Goal: Find specific page/section: Find specific page/section

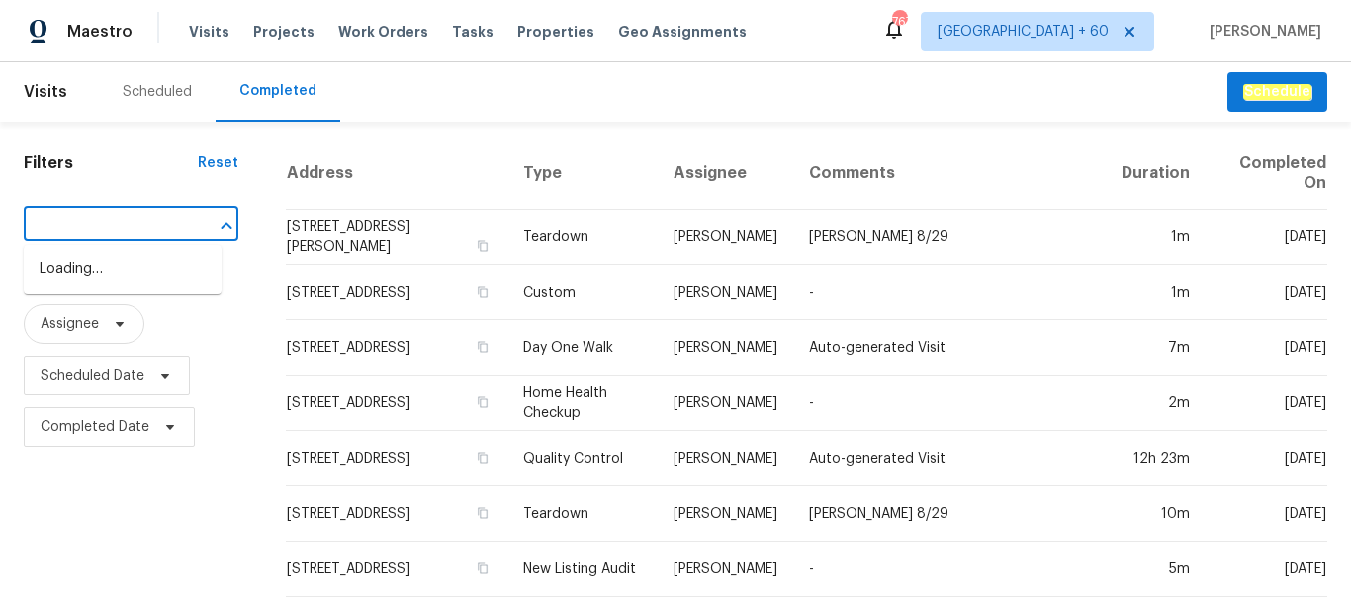
scroll to position [0, 538]
type input "C:\Users\rameshkumarra\Downloads\Approvals\[STREET_ADDRESS]"
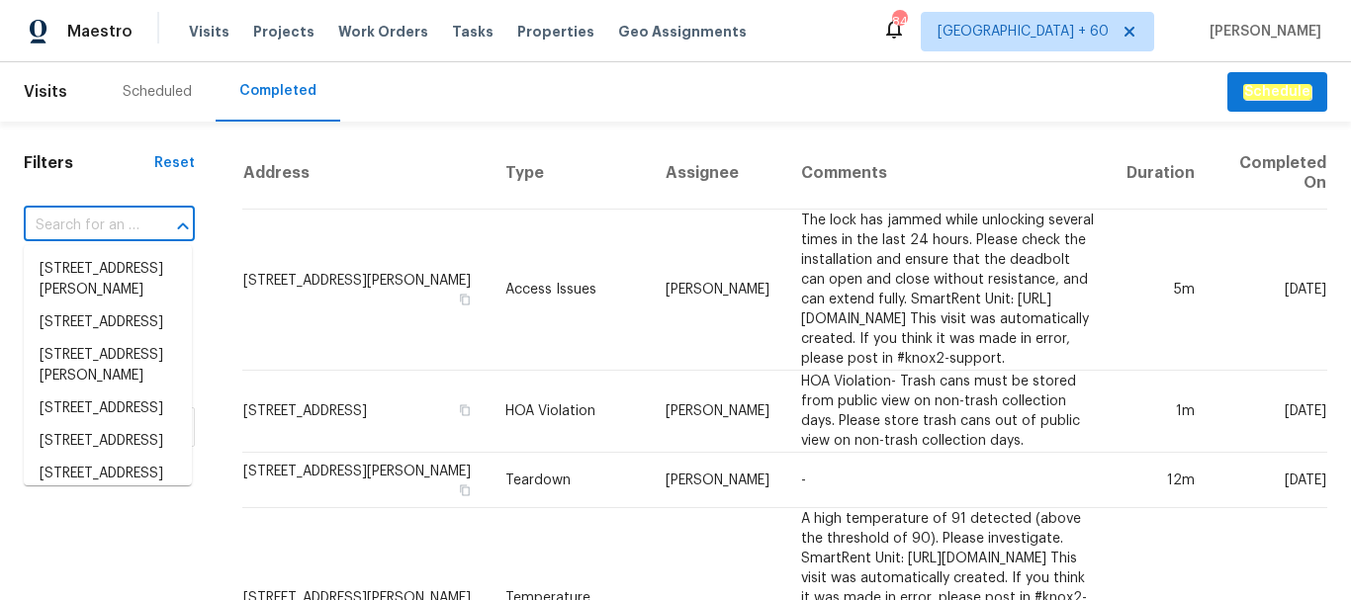
click at [95, 230] on input "text" at bounding box center [82, 226] width 116 height 31
paste input "[STREET_ADDRESS]"
type input "[STREET_ADDRESS]"
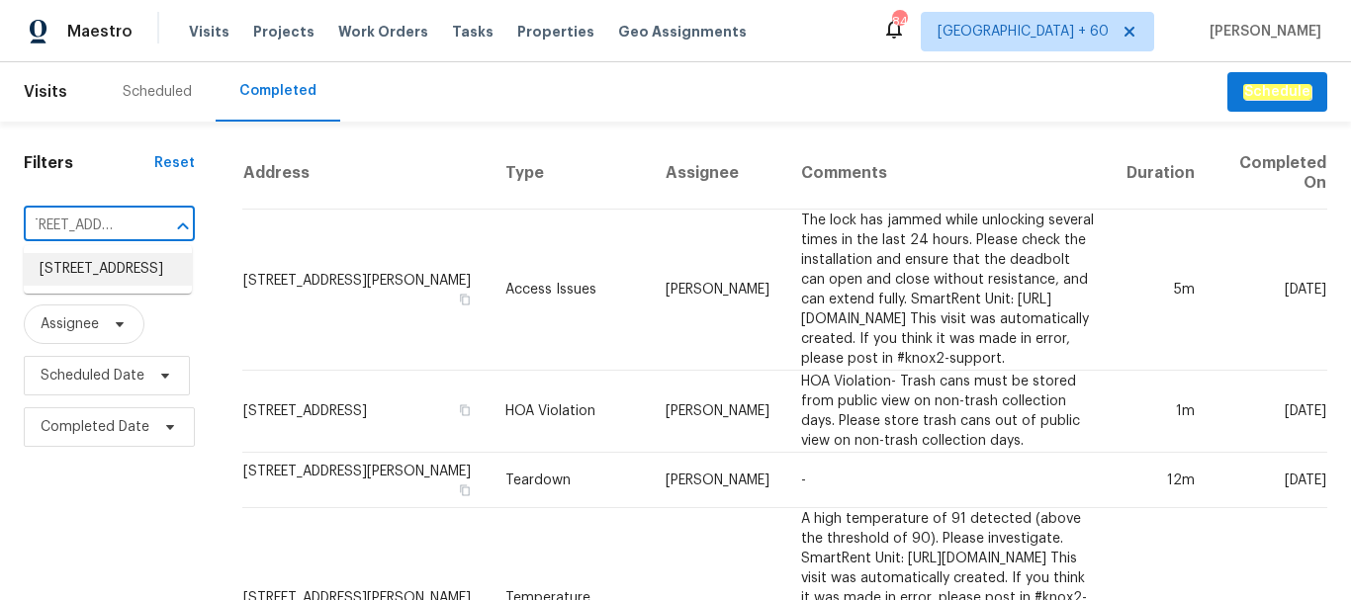
click at [101, 286] on li "[STREET_ADDRESS]" at bounding box center [108, 269] width 168 height 33
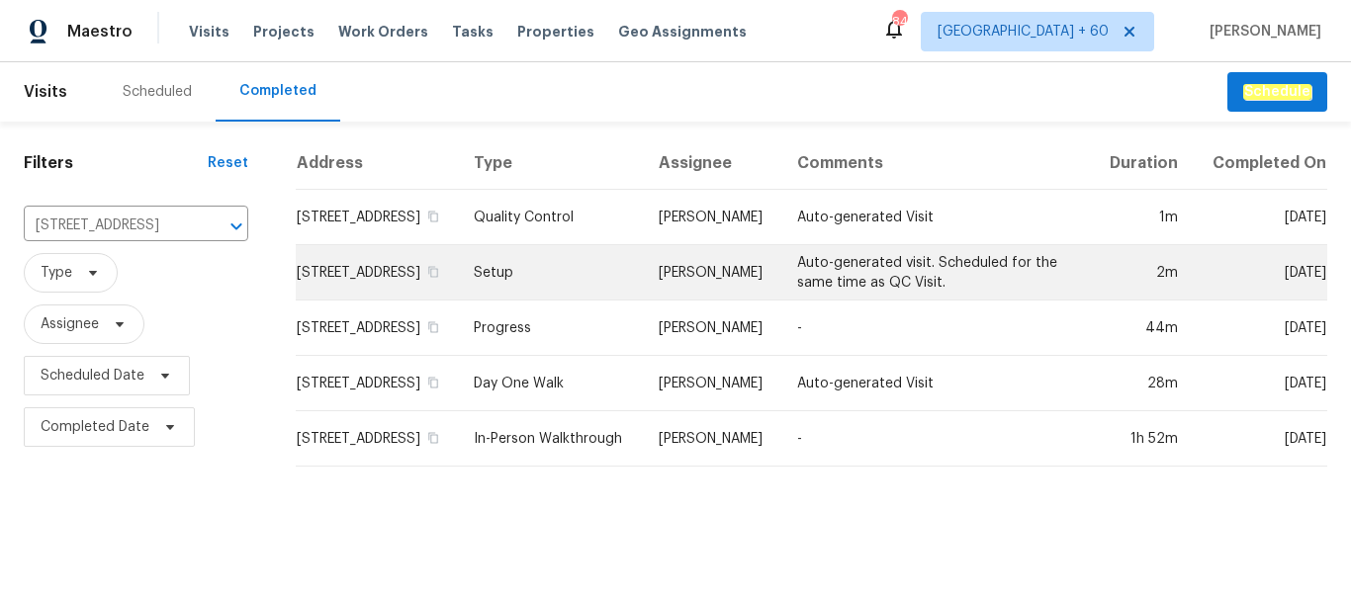
click at [578, 294] on td "Setup" at bounding box center [550, 272] width 185 height 55
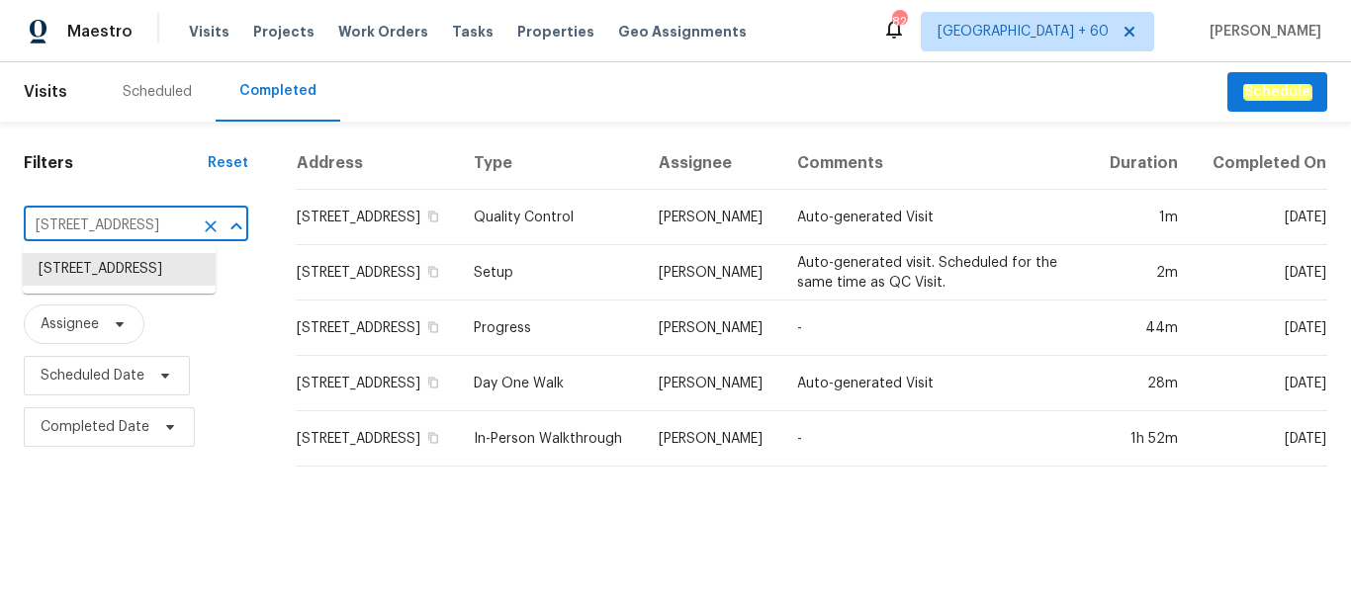
click at [112, 225] on input "[STREET_ADDRESS]" at bounding box center [108, 226] width 169 height 31
paste input "3960 S Cedarwood Way, Tucson, AZ 85730"
type input "3960 S Cedarwood Way, Tucson, AZ 85730"
click at [116, 271] on li "3960 S Cedarwood Way, Tucson, AZ 85730" at bounding box center [119, 269] width 193 height 33
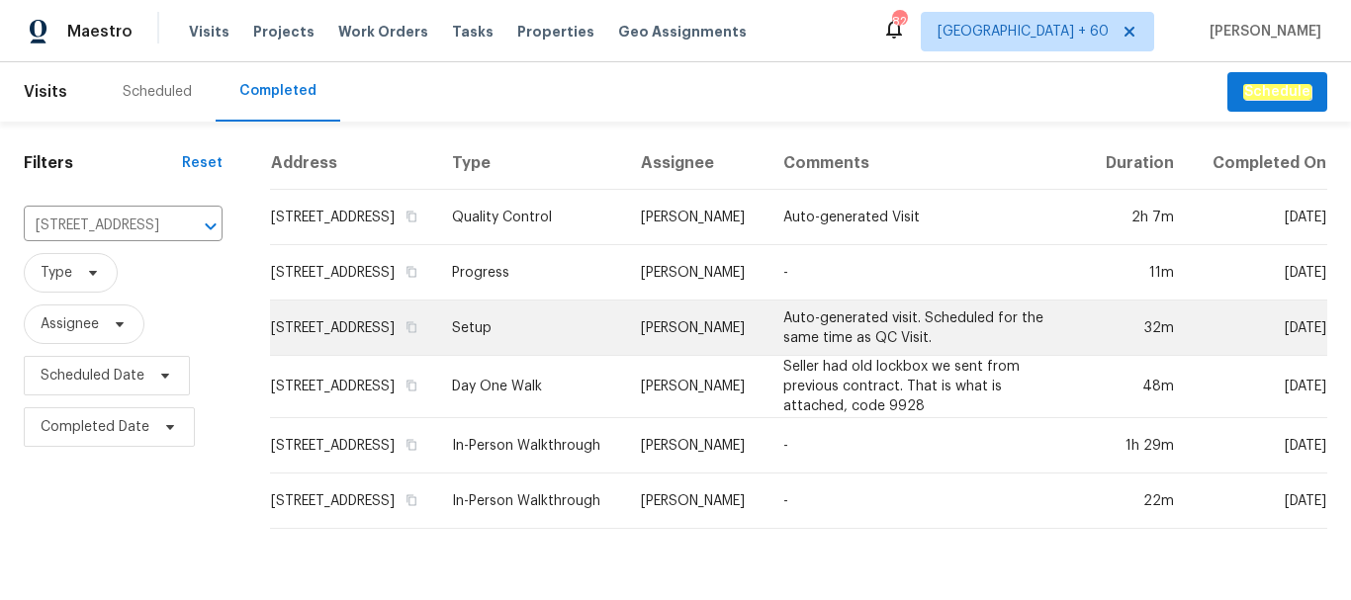
click at [555, 340] on td "Setup" at bounding box center [530, 328] width 189 height 55
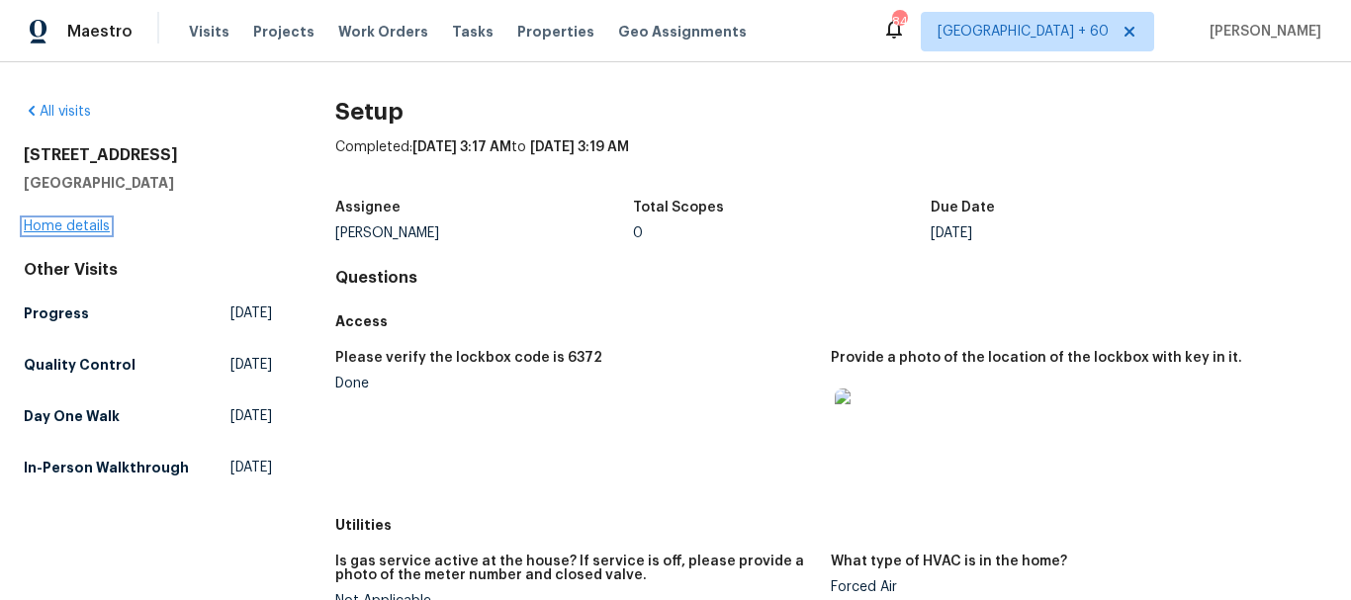
click at [82, 225] on link "Home details" at bounding box center [67, 227] width 86 height 14
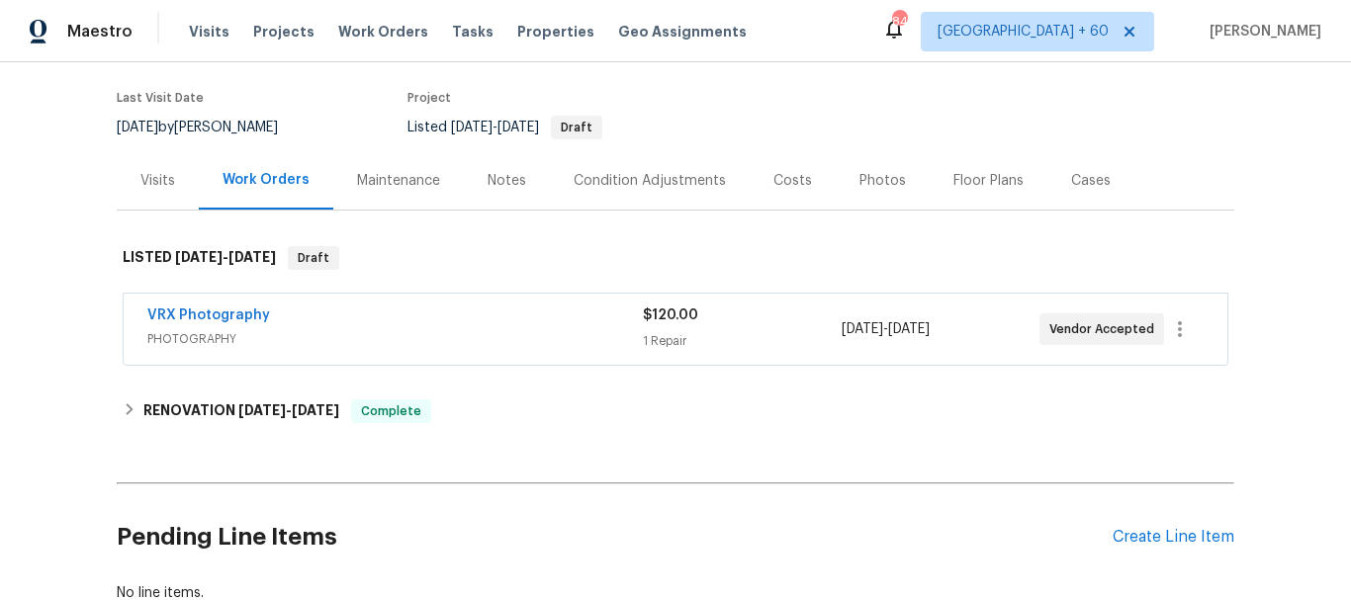
scroll to position [147, 0]
click at [874, 182] on div "Photos" at bounding box center [882, 182] width 46 height 20
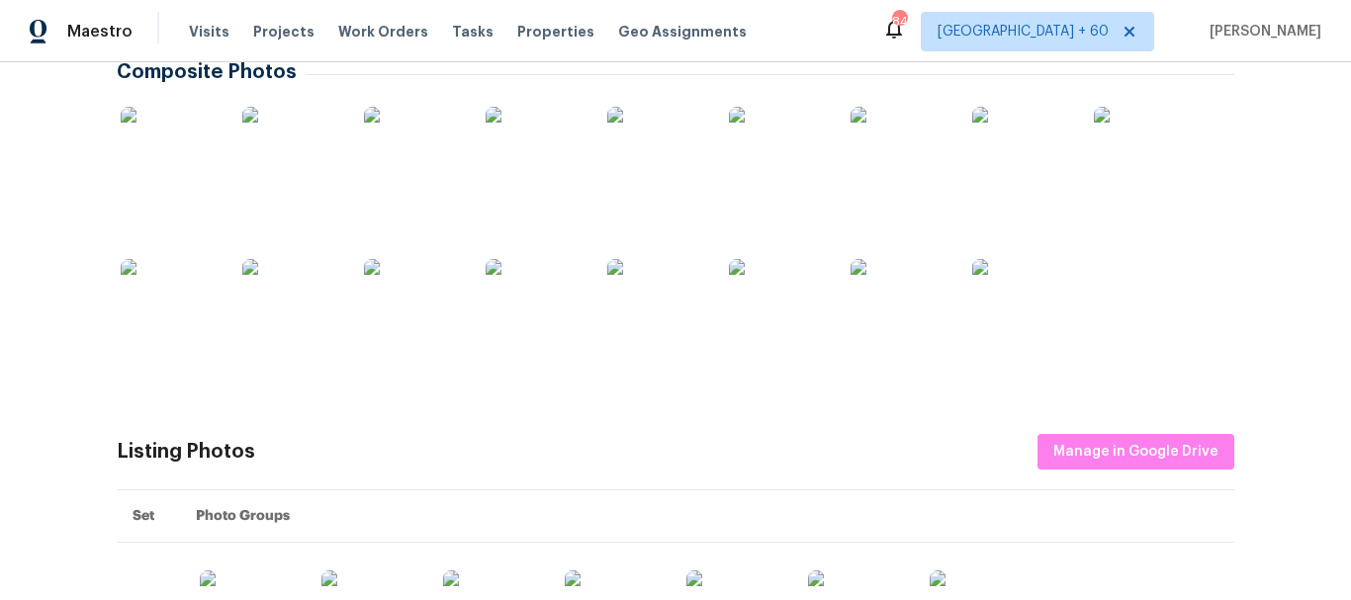
scroll to position [583, 0]
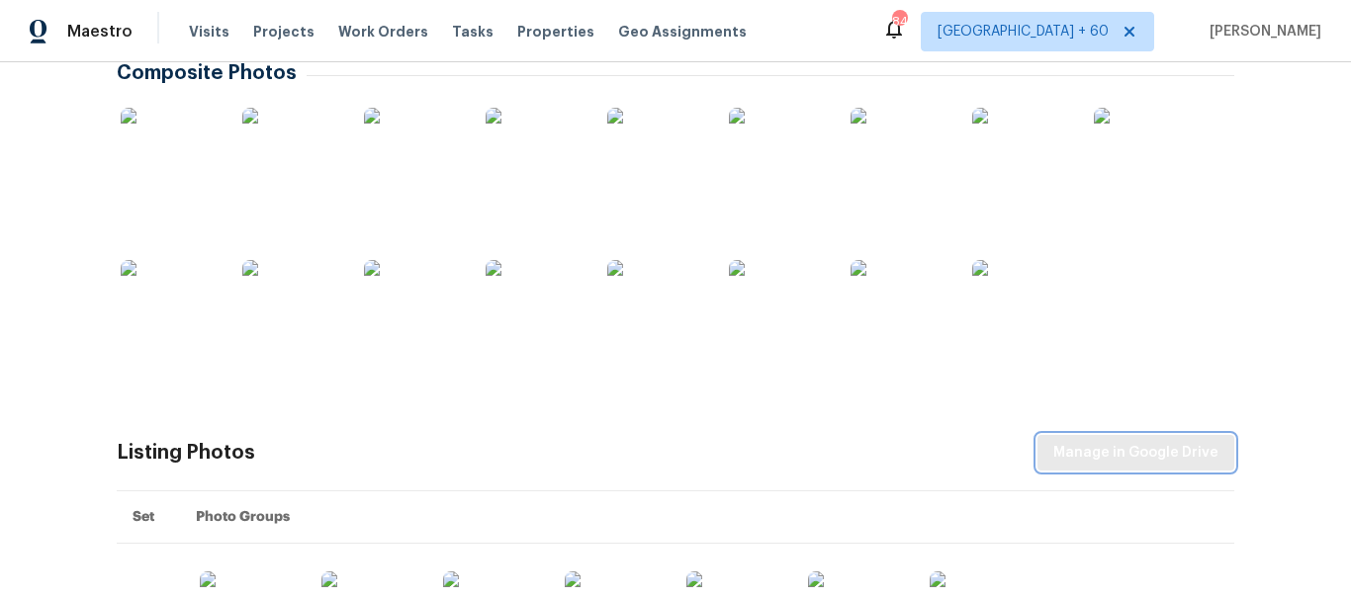
click at [1124, 449] on span "Manage in Google Drive" at bounding box center [1135, 453] width 165 height 25
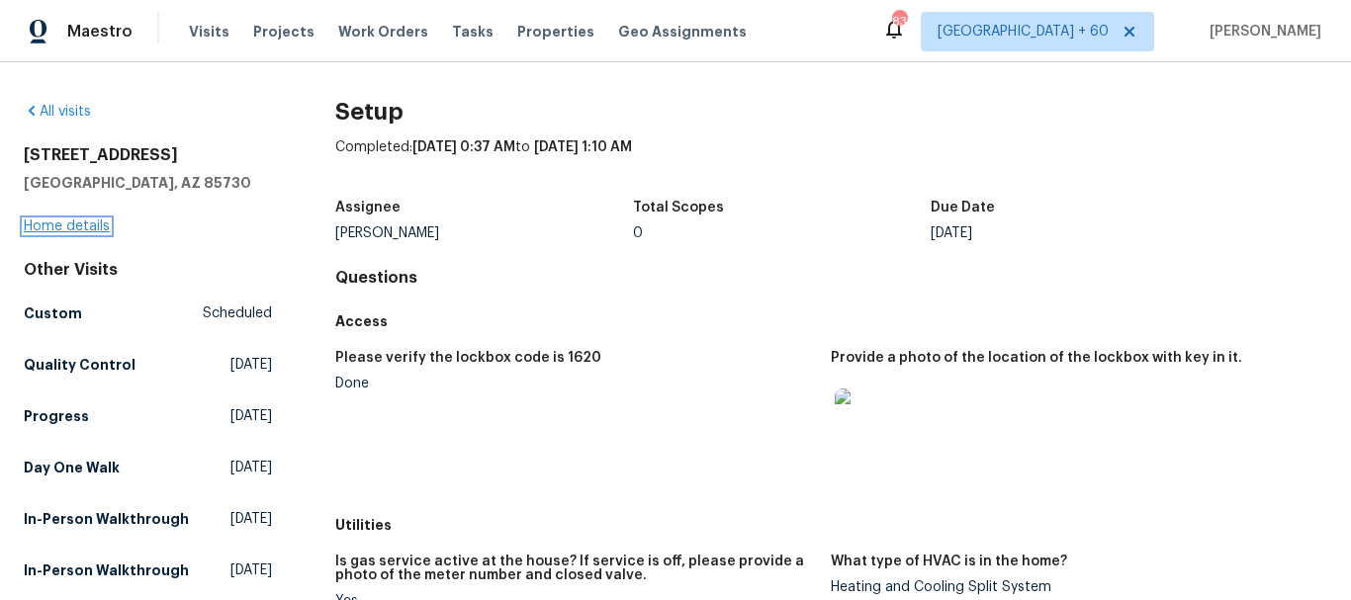
click at [71, 228] on link "Home details" at bounding box center [67, 227] width 86 height 14
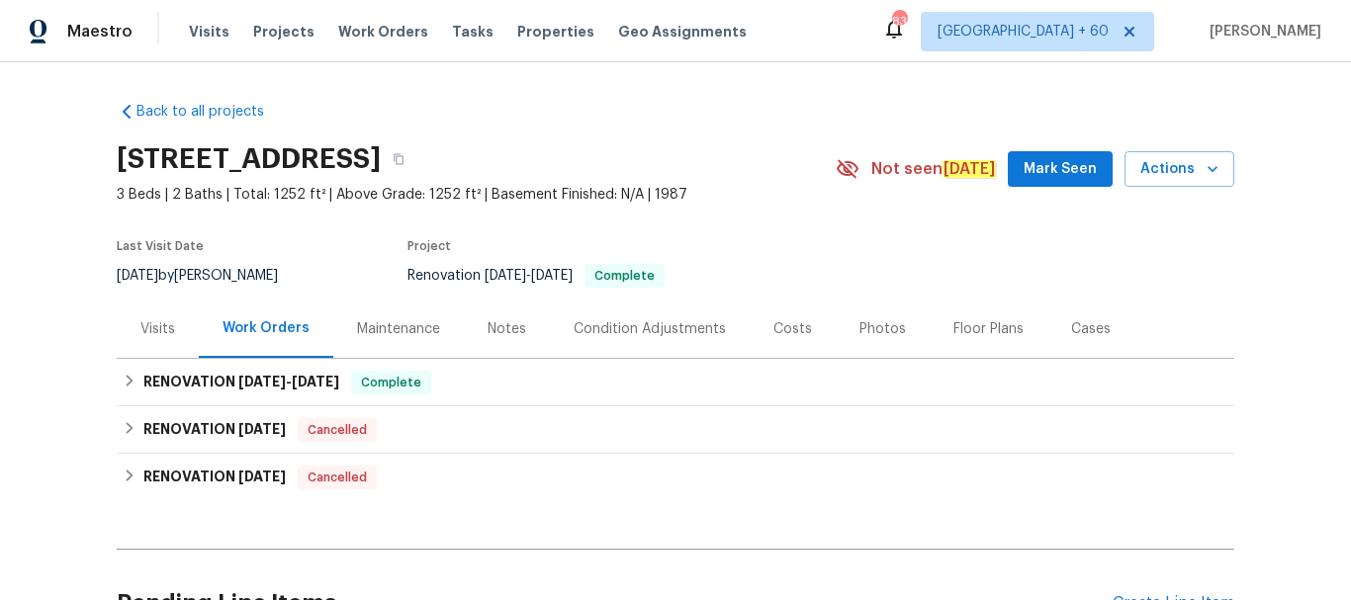
click at [866, 333] on div "Photos" at bounding box center [882, 329] width 46 height 20
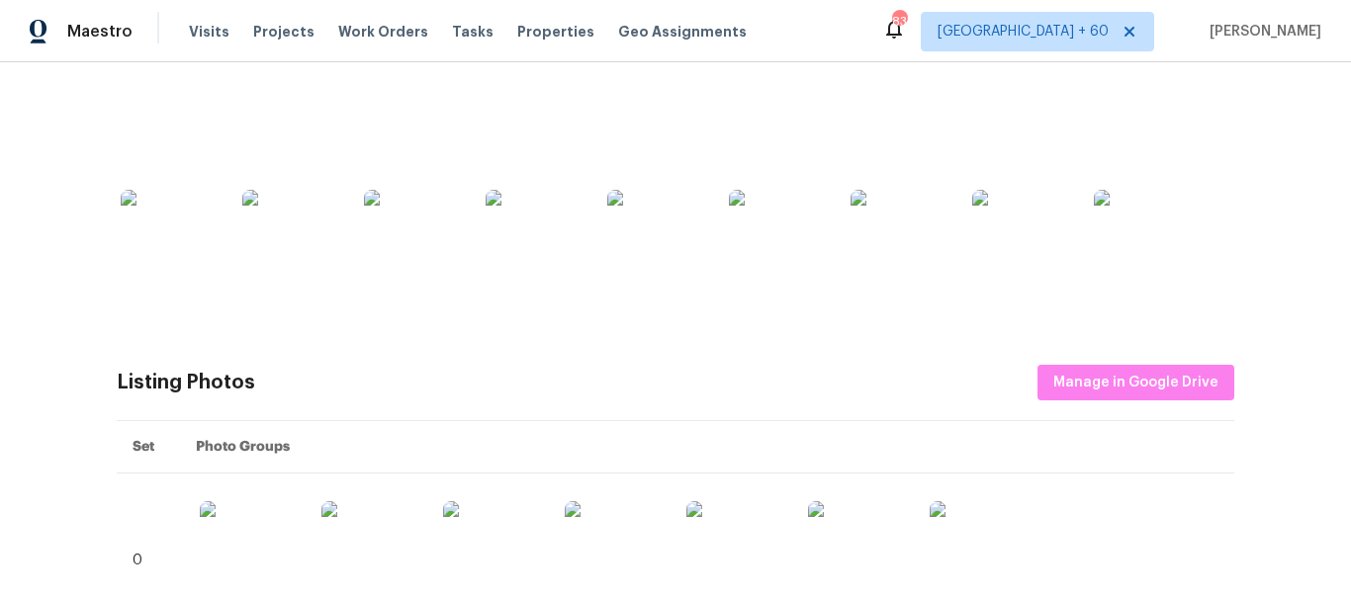
scroll to position [433, 0]
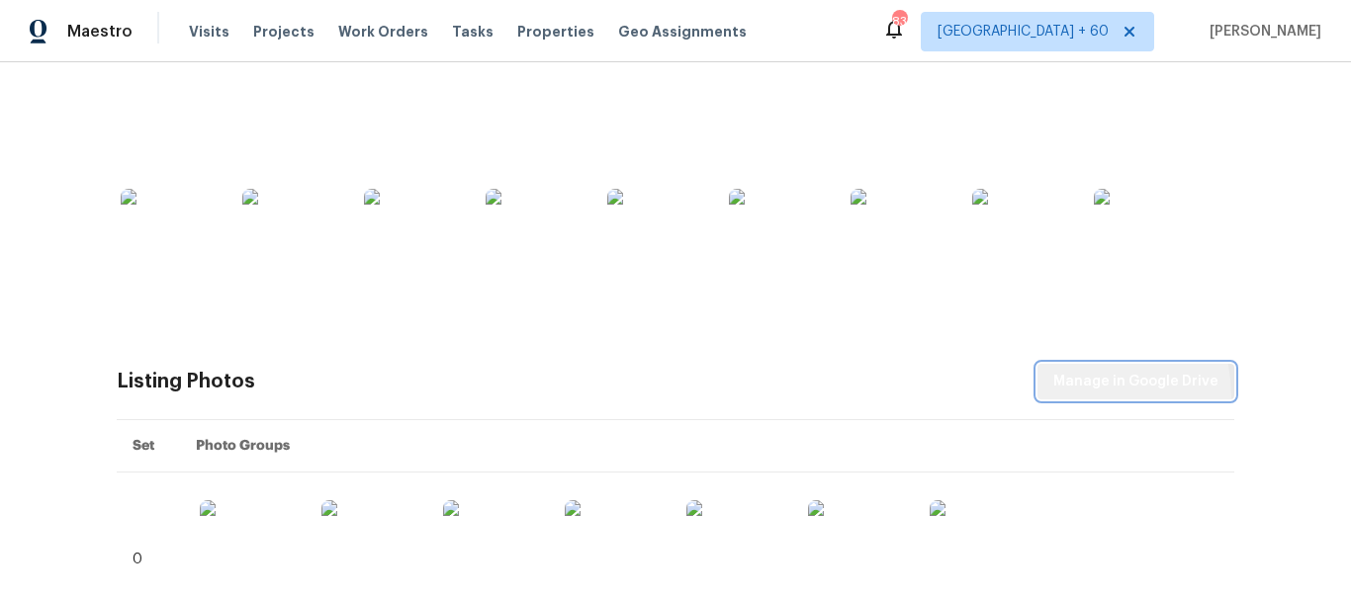
click at [1067, 397] on button "Manage in Google Drive" at bounding box center [1135, 382] width 197 height 37
